Goal: Task Accomplishment & Management: Use online tool/utility

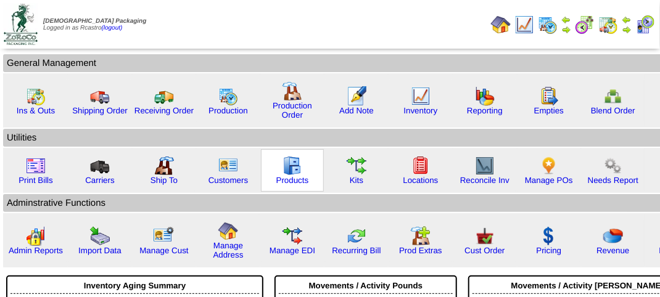
click at [296, 174] on img at bounding box center [293, 166] width 20 height 20
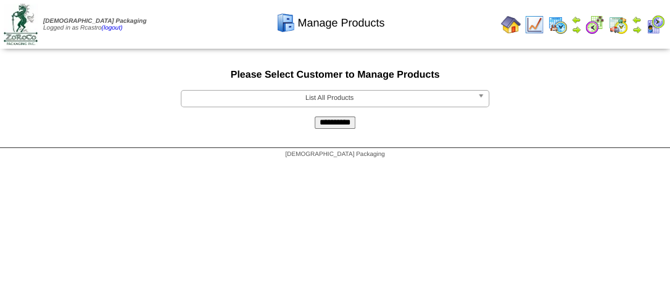
click at [637, 25] on img at bounding box center [637, 30] width 10 height 10
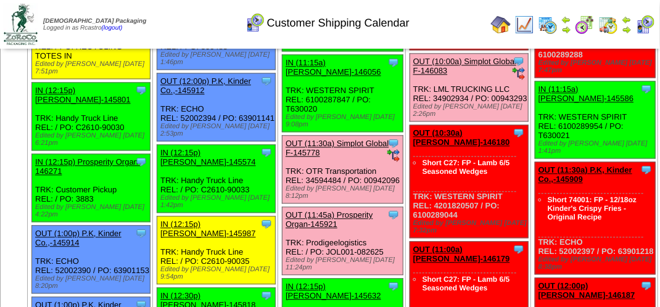
scroll to position [1049, 0]
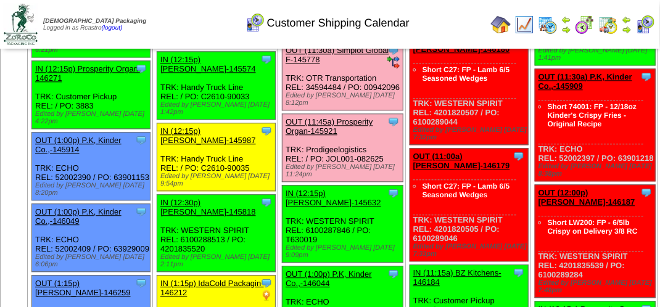
click at [317, 64] on link "OUT (11:30a) Simplot Global F-145778" at bounding box center [337, 55] width 103 height 19
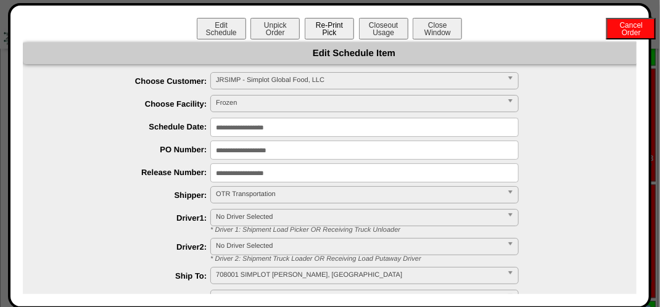
click at [336, 36] on button "Re-Print Pick" at bounding box center [329, 29] width 49 height 22
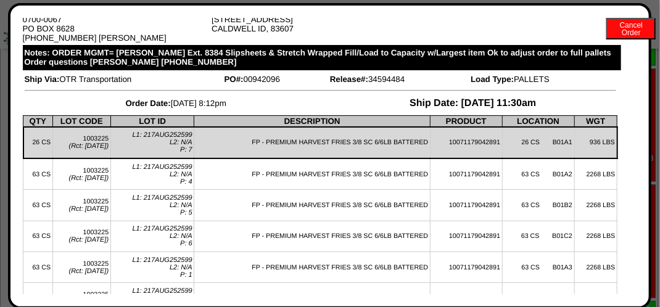
scroll to position [0, 0]
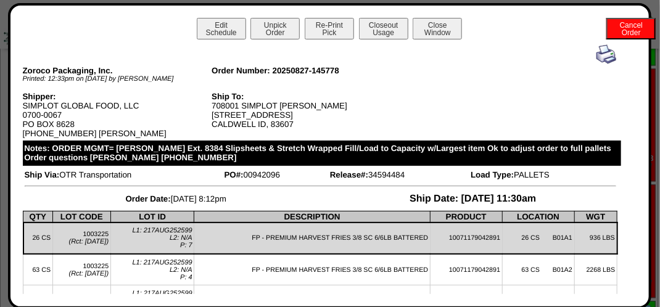
click at [599, 57] on img at bounding box center [607, 54] width 20 height 20
